Goal: Transaction & Acquisition: Purchase product/service

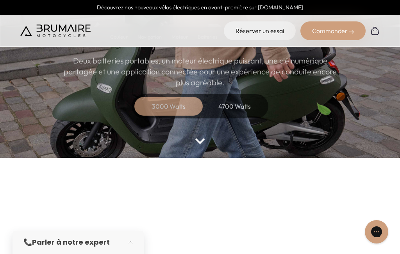
click at [242, 109] on div "4700 Watts" at bounding box center [234, 106] width 62 height 19
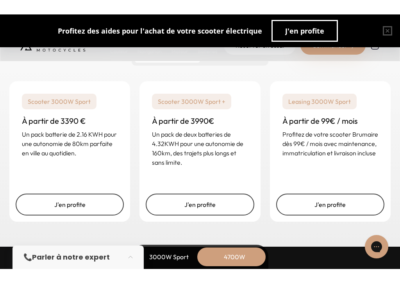
scroll to position [2030, 0]
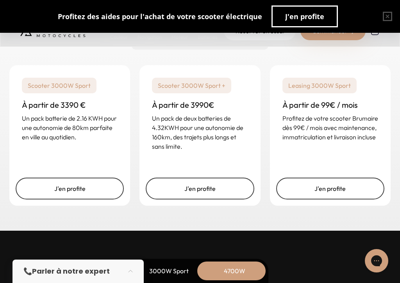
click at [222, 199] on link "J'en profite" at bounding box center [200, 189] width 108 height 22
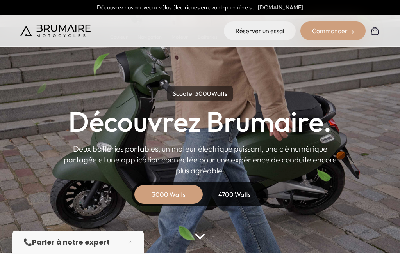
click at [248, 197] on div "4700 Watts" at bounding box center [234, 194] width 62 height 19
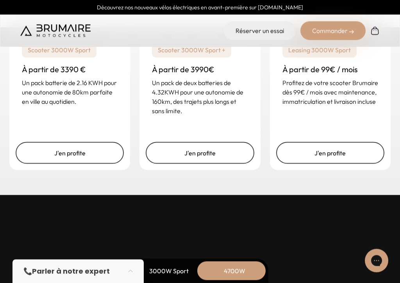
scroll to position [2066, 0]
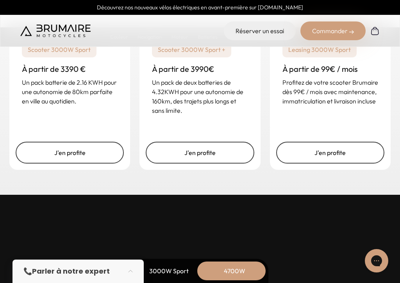
click at [357, 164] on link "J'en profite" at bounding box center [330, 153] width 108 height 22
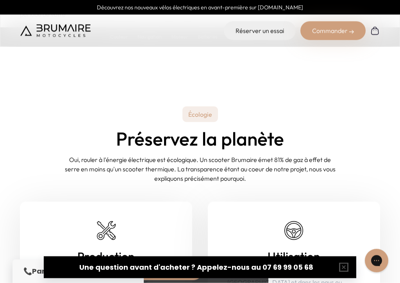
scroll to position [2952, 0]
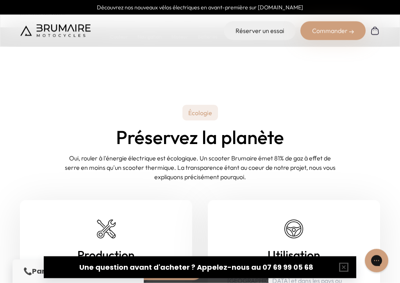
click at [342, 30] on div "Commander" at bounding box center [332, 30] width 65 height 19
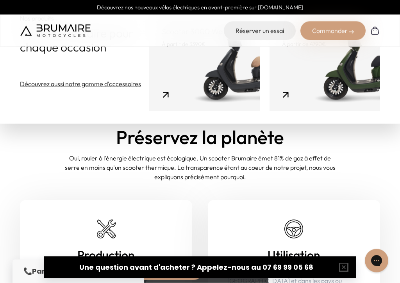
scroll to position [2952, 0]
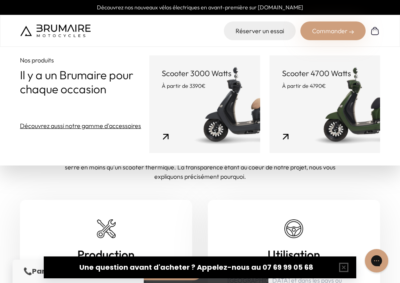
click at [351, 120] on link "Scooter 4700 Watts À partir de 4790€" at bounding box center [324, 104] width 110 height 98
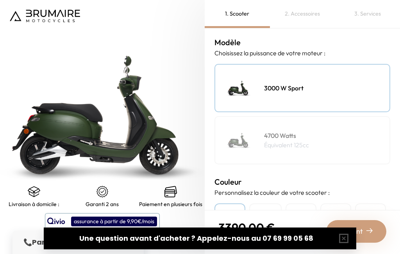
scroll to position [93, 0]
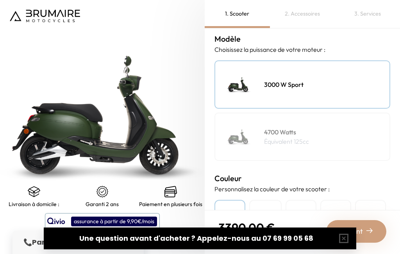
click at [343, 137] on div "4700 Watts Équivalent 125cc" at bounding box center [302, 137] width 176 height 48
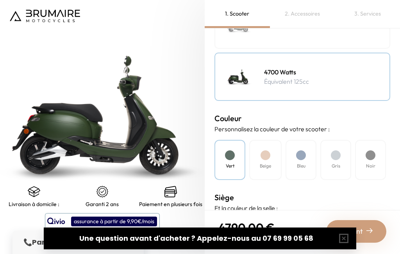
scroll to position [159, 0]
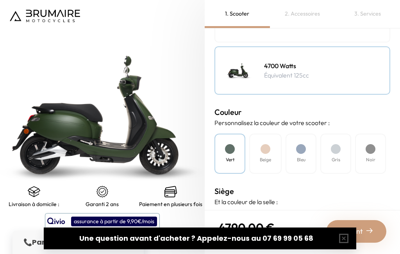
click at [375, 150] on div at bounding box center [370, 149] width 10 height 10
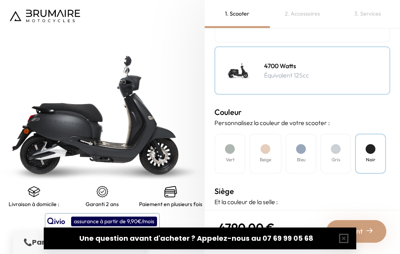
click at [347, 146] on div "Gris" at bounding box center [335, 154] width 31 height 40
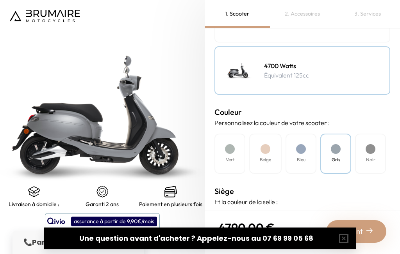
click at [303, 151] on div at bounding box center [301, 149] width 10 height 10
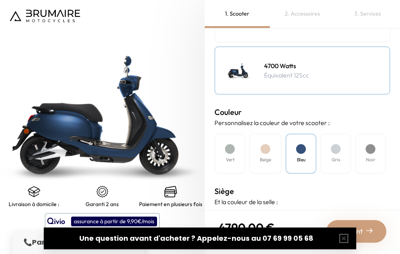
click at [263, 157] on h4 "Beige" at bounding box center [265, 160] width 11 height 7
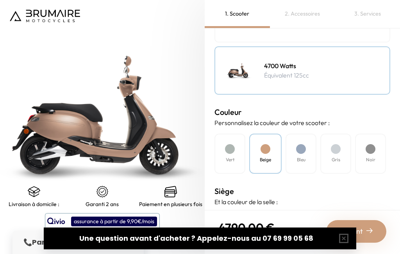
click at [234, 155] on div "Vert" at bounding box center [229, 154] width 31 height 40
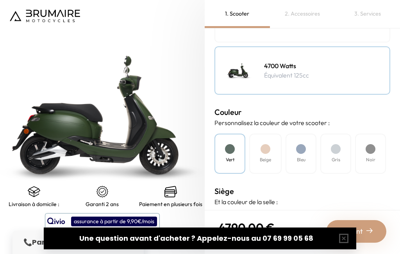
click at [373, 157] on h4 "Noir" at bounding box center [370, 160] width 9 height 7
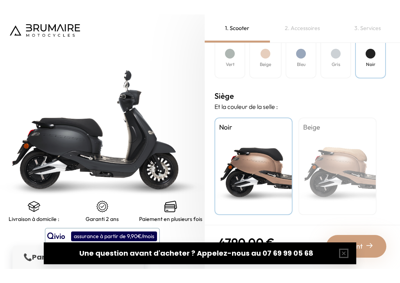
scroll to position [269, 0]
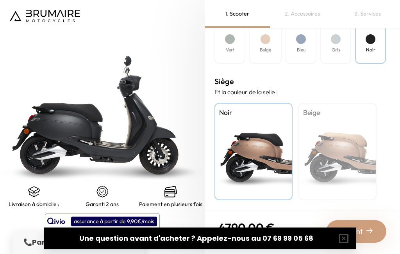
click at [357, 158] on div "Beige" at bounding box center [337, 152] width 78 height 98
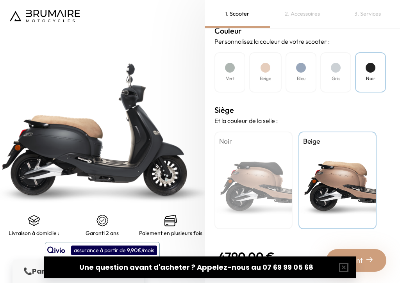
scroll to position [257, 0]
click at [366, 254] on img at bounding box center [369, 259] width 6 height 6
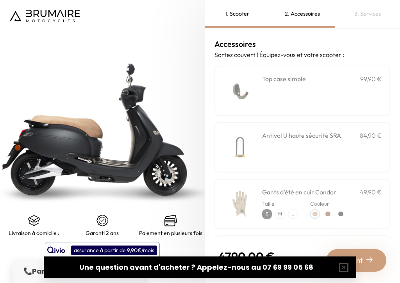
click at [364, 98] on div "**********" at bounding box center [321, 90] width 119 height 33
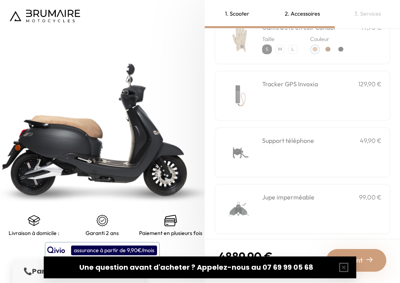
scroll to position [165, 0]
click at [367, 155] on div "Support téléphone 49,90 €" at bounding box center [321, 151] width 119 height 33
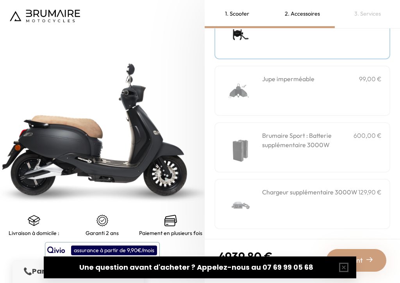
scroll to position [300, 0]
click at [367, 254] on img at bounding box center [369, 259] width 6 height 6
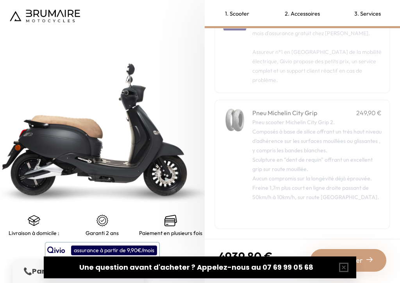
scroll to position [171, 0]
click at [365, 249] on div "Commander" at bounding box center [348, 260] width 76 height 23
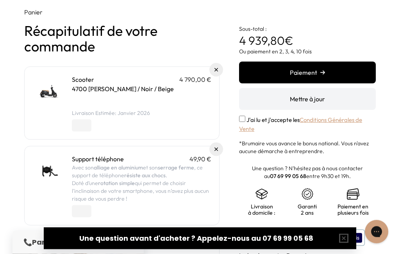
scroll to position [32, 0]
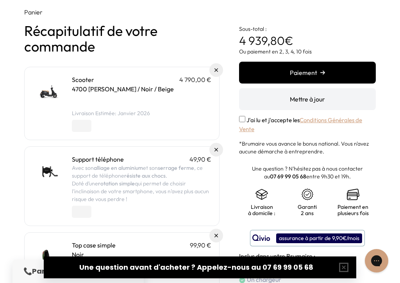
click at [349, 72] on button "Paiement" at bounding box center [307, 73] width 137 height 22
